Goal: Task Accomplishment & Management: Use online tool/utility

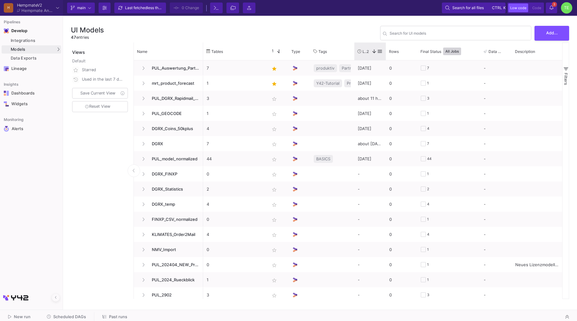
click at [366, 52] on span "Last Used" at bounding box center [365, 51] width 4 height 5
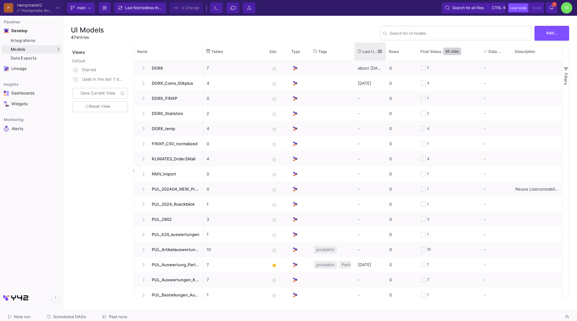
click at [366, 52] on span "Last Used" at bounding box center [370, 51] width 14 height 5
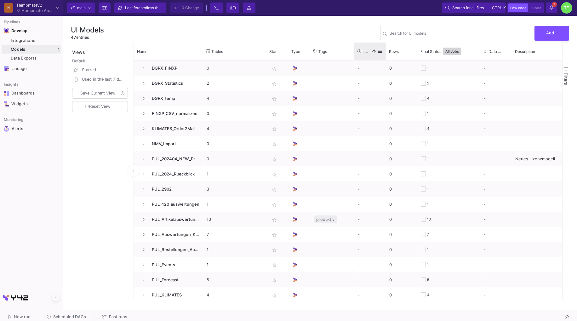
click at [366, 52] on span "Last Used" at bounding box center [366, 51] width 6 height 5
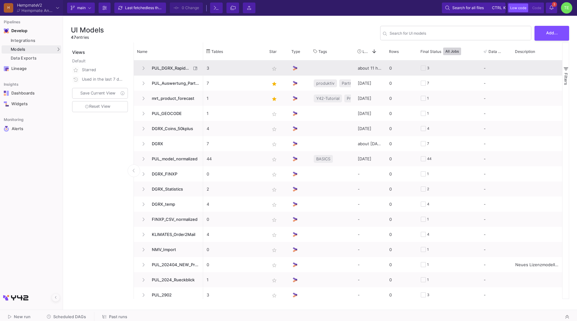
click at [176, 66] on span "PUL_DGRX_Rapidmail_Walletaktivierung" at bounding box center [169, 68] width 43 height 15
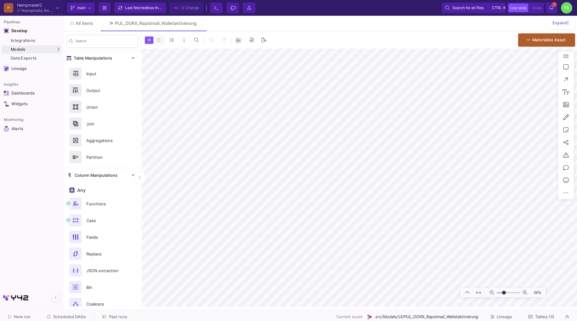
type input "-4"
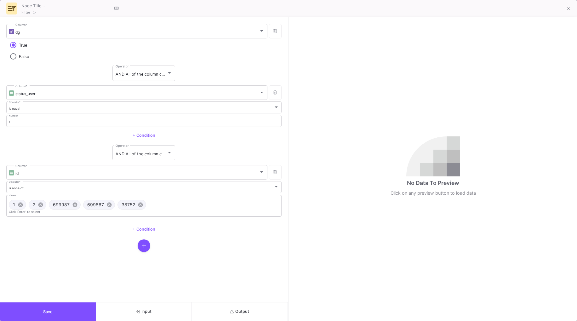
click at [165, 205] on input "Values" at bounding box center [214, 205] width 131 height 4
click at [157, 205] on input "Values" at bounding box center [214, 205] width 131 height 4
click at [567, 11] on fa-icon at bounding box center [568, 8] width 3 height 5
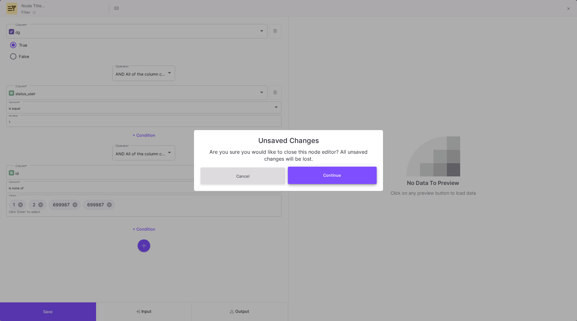
click at [317, 174] on button "Continue" at bounding box center [332, 175] width 89 height 17
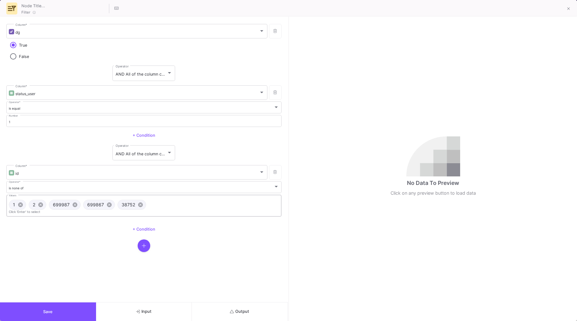
click at [165, 204] on input "Values" at bounding box center [214, 205] width 131 height 4
click at [169, 206] on div "1 cancel 2 cancel 699987 cancel 699867 cancel 38752 cancel" at bounding box center [144, 204] width 273 height 13
click at [169, 205] on input "Values" at bounding box center [214, 205] width 131 height 4
paste input "699097"
type input "699097"
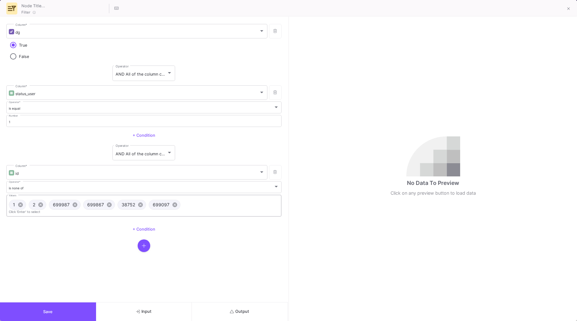
click at [194, 204] on input "Values" at bounding box center [231, 205] width 96 height 4
paste input "53228"
type input "53228"
click at [44, 313] on span "Save" at bounding box center [47, 311] width 9 height 5
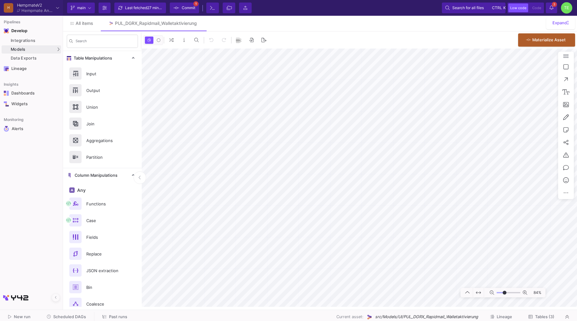
click at [178, 9] on icon at bounding box center [177, 8] width 6 height 4
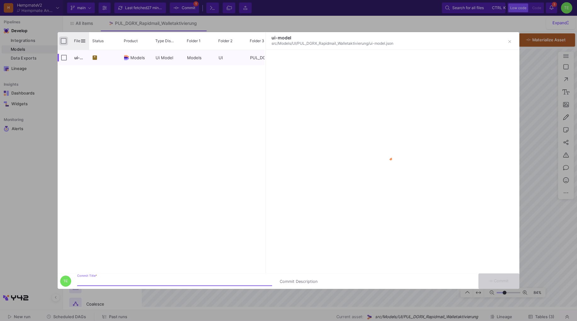
click at [62, 41] on input "Press Space to toggle all rows selection (unchecked)" at bounding box center [64, 41] width 6 height 6
checkbox input "true"
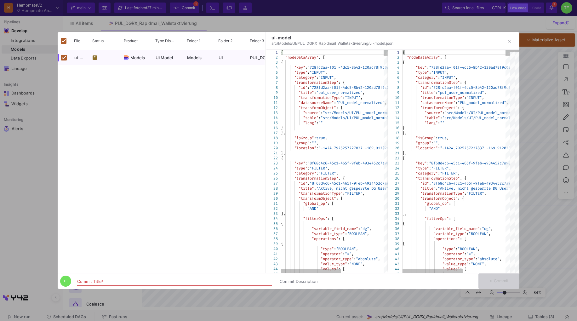
click at [126, 280] on input "Commit Title *" at bounding box center [174, 281] width 195 height 5
type input "2025082001"
click at [506, 280] on span "Commit" at bounding box center [499, 280] width 20 height 5
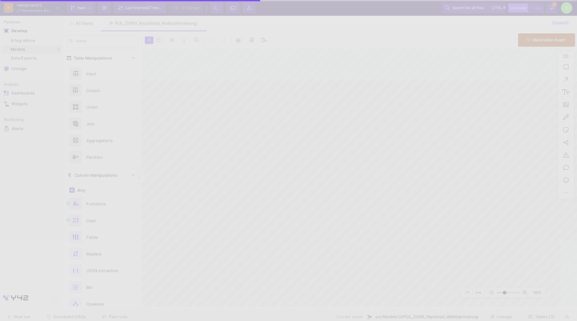
checkbox input "false"
